Goal: Find specific page/section: Find specific page/section

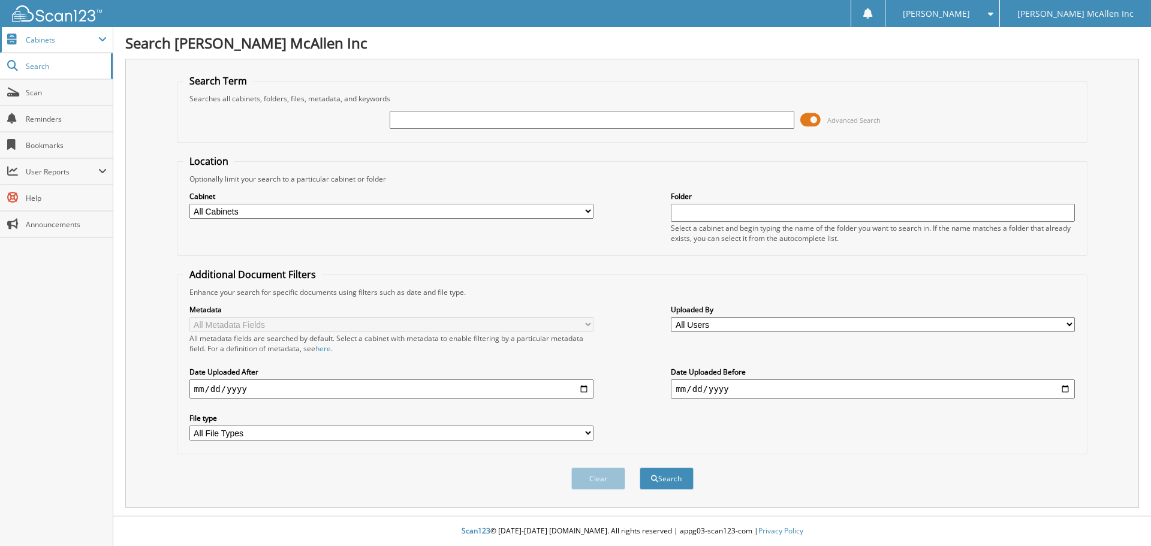
click at [69, 44] on span "Cabinets" at bounding box center [62, 40] width 73 height 10
click at [56, 36] on span "Cabinets" at bounding box center [62, 40] width 73 height 10
click at [68, 68] on span "Search" at bounding box center [65, 66] width 79 height 10
drag, startPoint x: 66, startPoint y: 97, endPoint x: 91, endPoint y: 94, distance: 24.7
click at [66, 96] on span "Scan" at bounding box center [66, 93] width 81 height 10
